Goal: Task Accomplishment & Management: Complete application form

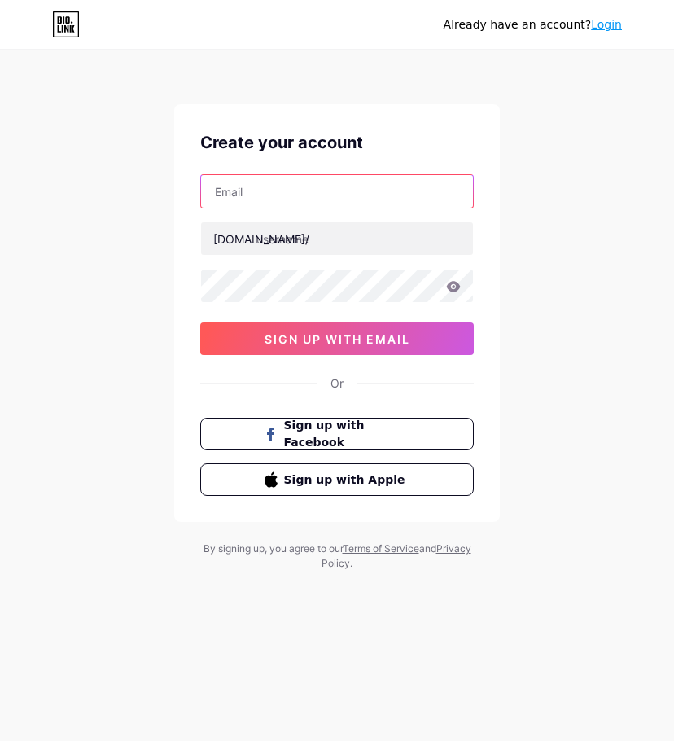
click at [343, 196] on input "text" at bounding box center [337, 191] width 272 height 33
paste input "kobidbryanttt+[EMAIL_ADDRESS][DOMAIN_NAME]"
type input "kobidbryanttt+[EMAIL_ADDRESS][DOMAIN_NAME]"
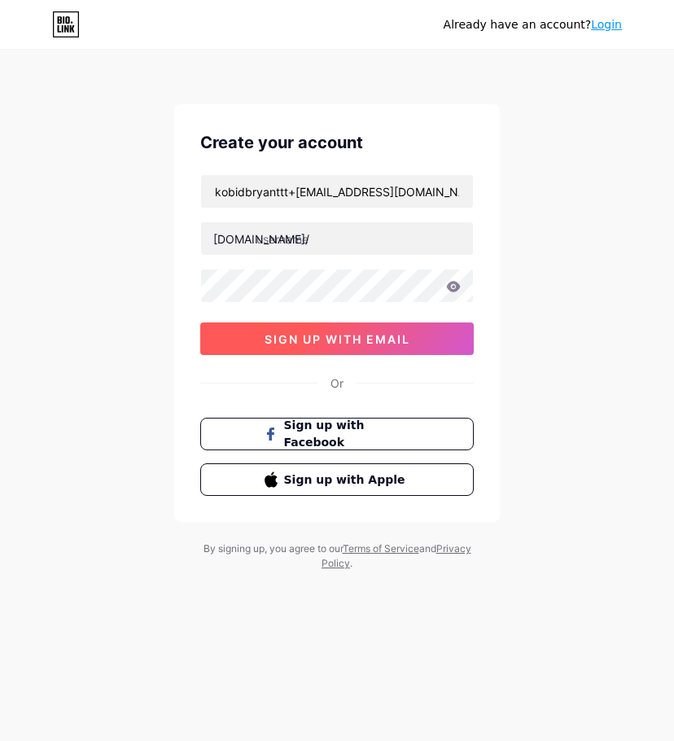
click at [380, 343] on span "sign up with email" at bounding box center [338, 339] width 146 height 14
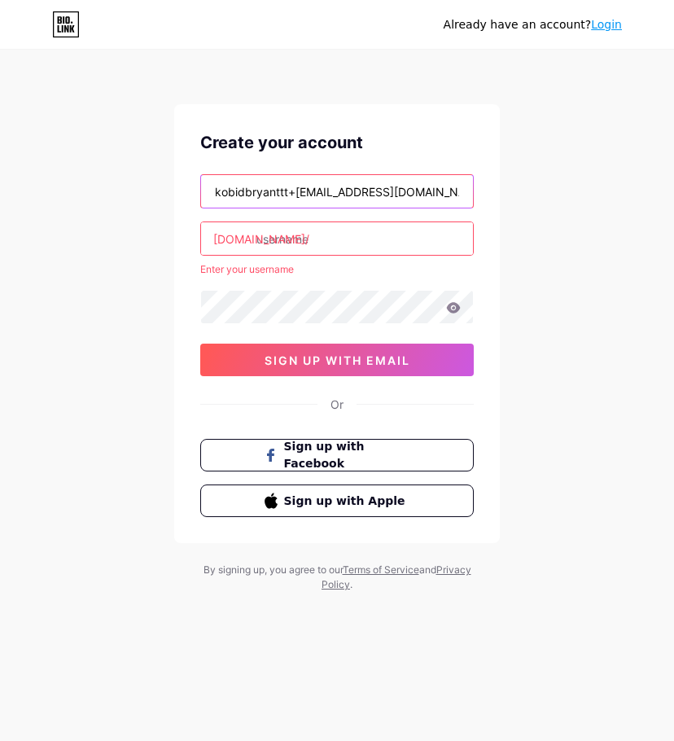
click at [319, 204] on input "kobidbryanttt+[EMAIL_ADDRESS][DOMAIN_NAME]" at bounding box center [337, 191] width 272 height 33
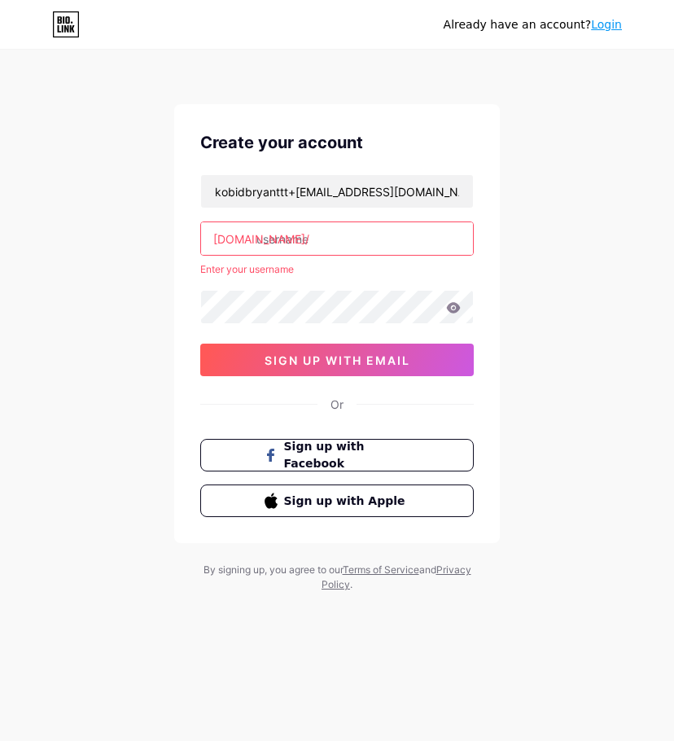
click at [319, 245] on input "text" at bounding box center [337, 238] width 272 height 33
paste input "benchkobe"
click at [356, 251] on input "benchkobe" at bounding box center [337, 238] width 272 height 33
type input "benchkobe"
click at [314, 210] on div "kobidbryanttt+[EMAIL_ADDRESS][DOMAIN_NAME] [DOMAIN_NAME]/ benchkobe Enter your …" at bounding box center [337, 275] width 274 height 202
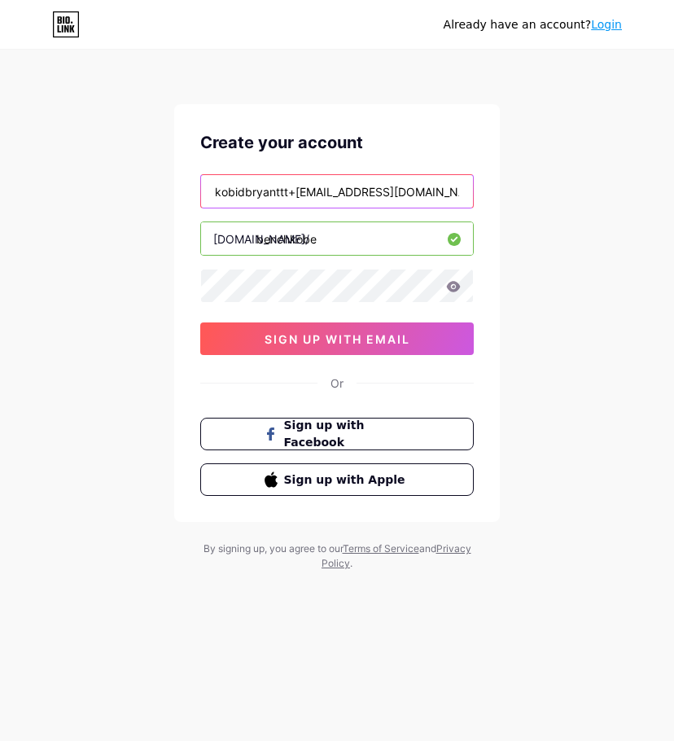
click at [317, 199] on input "kobidbryanttt+[EMAIL_ADDRESS][DOMAIN_NAME]" at bounding box center [337, 191] width 272 height 33
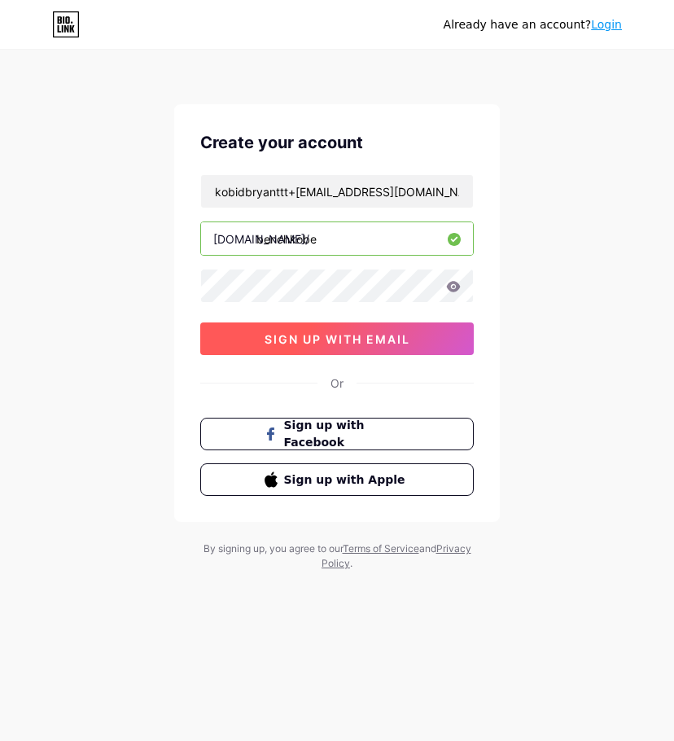
click at [339, 328] on button "sign up with email" at bounding box center [337, 339] width 274 height 33
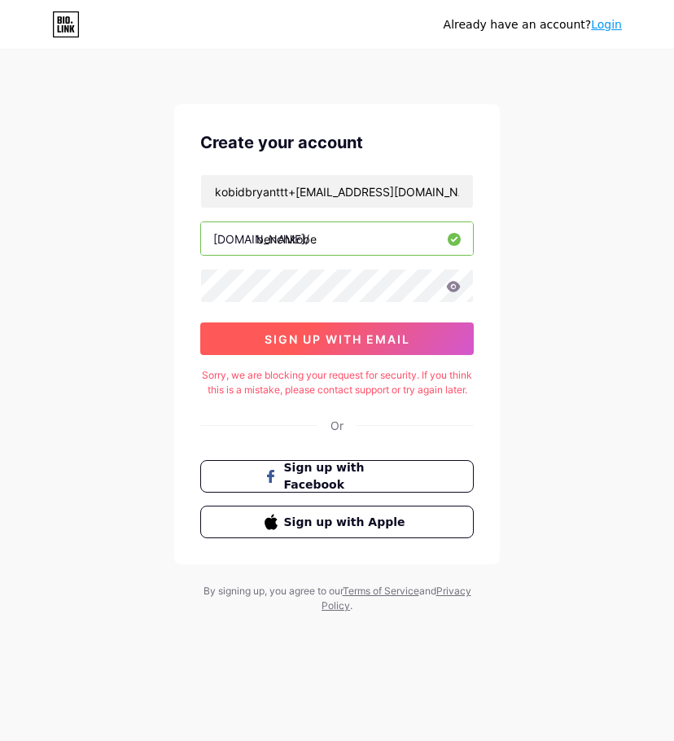
drag, startPoint x: 413, startPoint y: 339, endPoint x: 421, endPoint y: 341, distance: 8.5
click at [413, 339] on button "sign up with email" at bounding box center [337, 339] width 274 height 33
drag, startPoint x: 312, startPoint y: 345, endPoint x: 326, endPoint y: 340, distance: 14.4
click at [312, 345] on span "sign up with email" at bounding box center [338, 339] width 146 height 14
click at [340, 340] on span "sign up with email" at bounding box center [338, 339] width 146 height 14
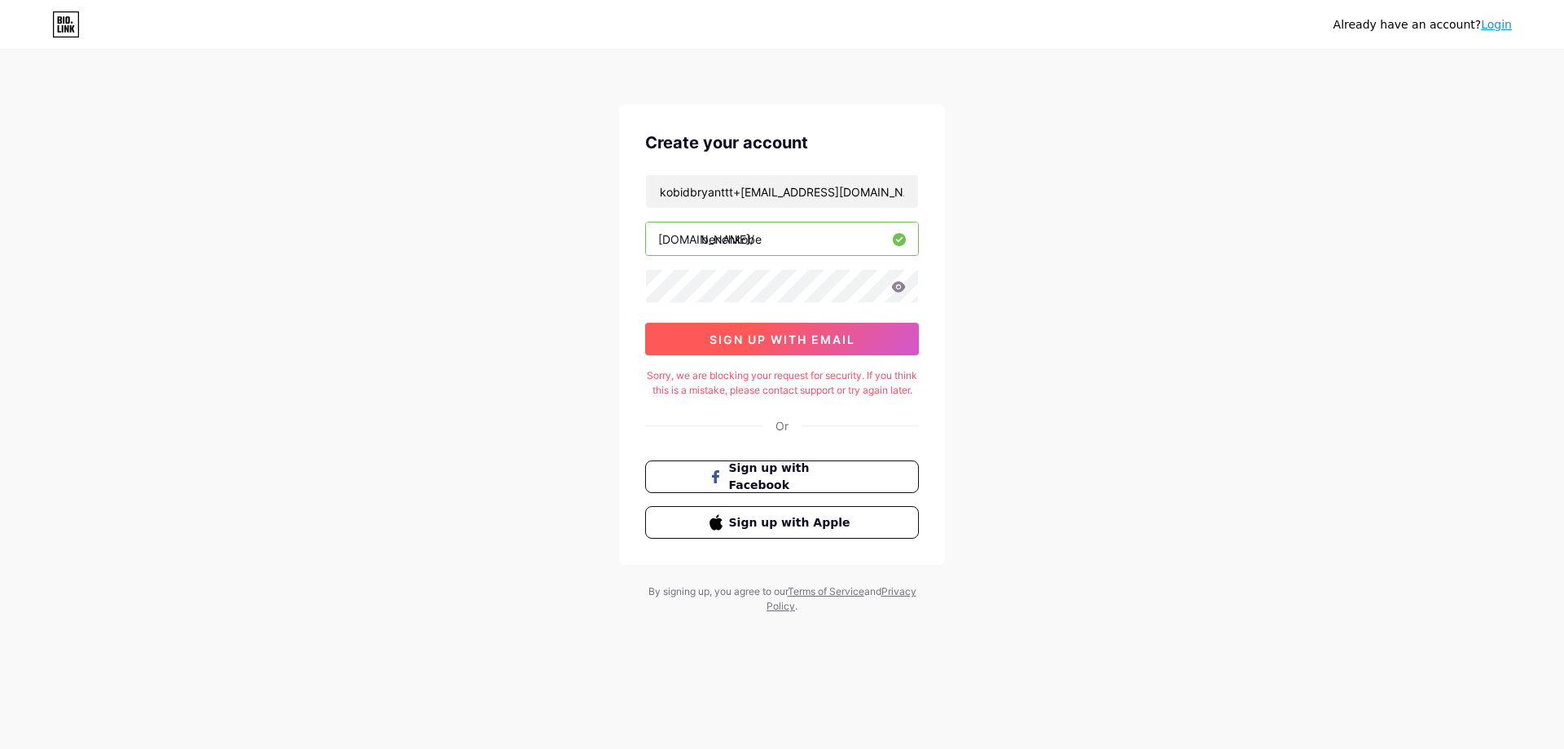
click at [674, 344] on span "sign up with email" at bounding box center [782, 339] width 146 height 14
